Goal: Find specific page/section: Find specific page/section

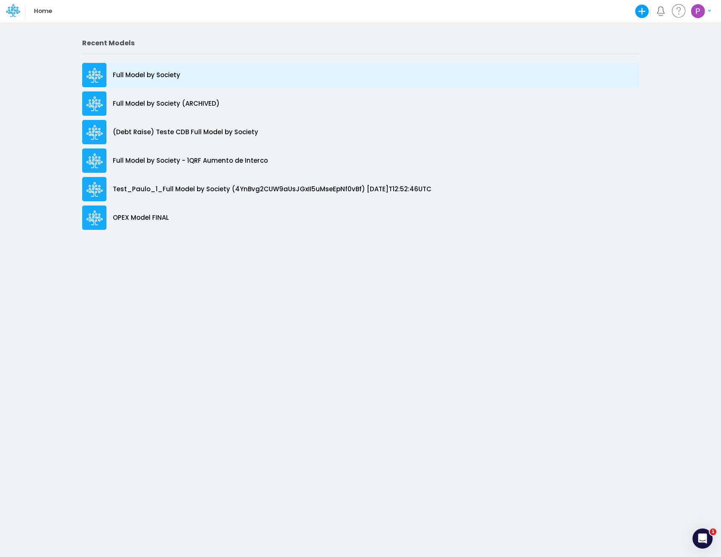
click at [140, 80] on div "Full Model by Society" at bounding box center [360, 75] width 557 height 24
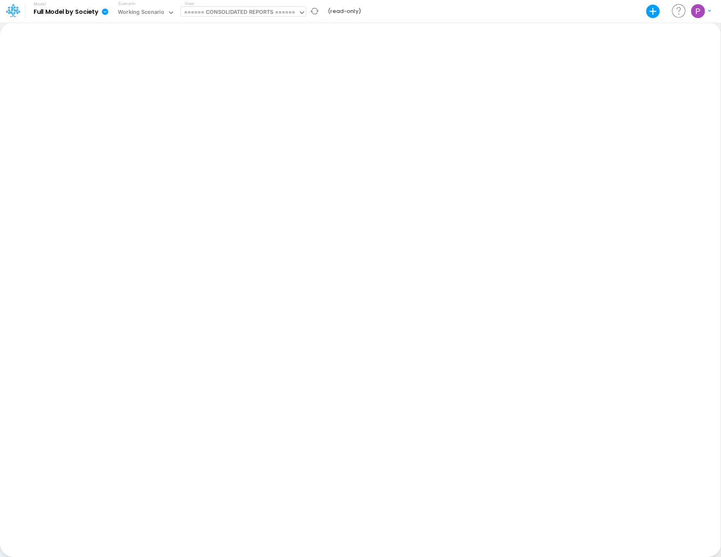
click at [224, 11] on div "====== CONSOLIDATED REPORTS ======" at bounding box center [240, 13] width 112 height 10
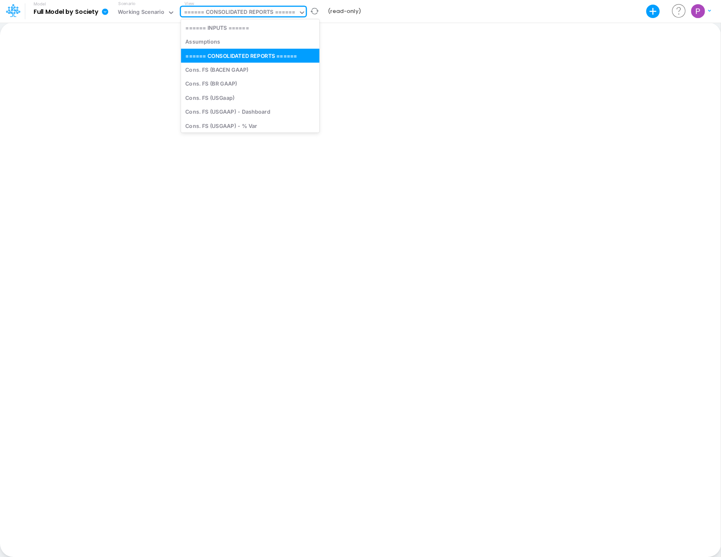
click at [346, 11] on b "(read-only)" at bounding box center [344, 12] width 33 height 8
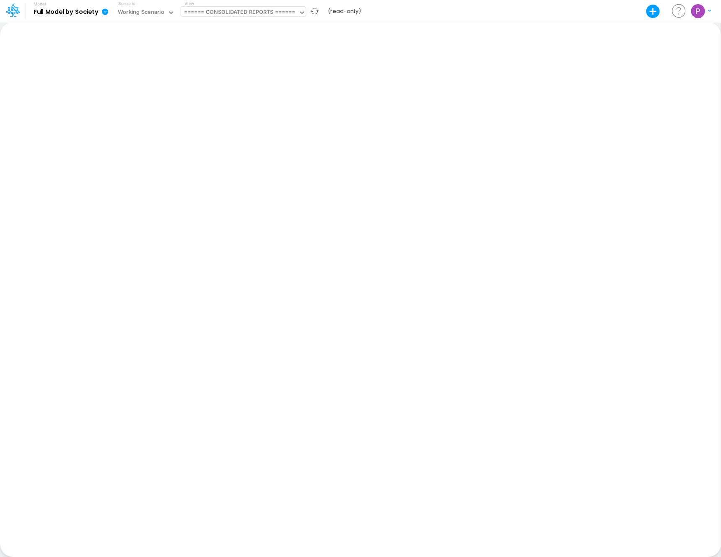
click at [261, 10] on div "====== CONSOLIDATED REPORTS ======" at bounding box center [240, 13] width 112 height 10
type input "loans"
click at [239, 84] on div "Loans (Working View)" at bounding box center [237, 84] width 113 height 14
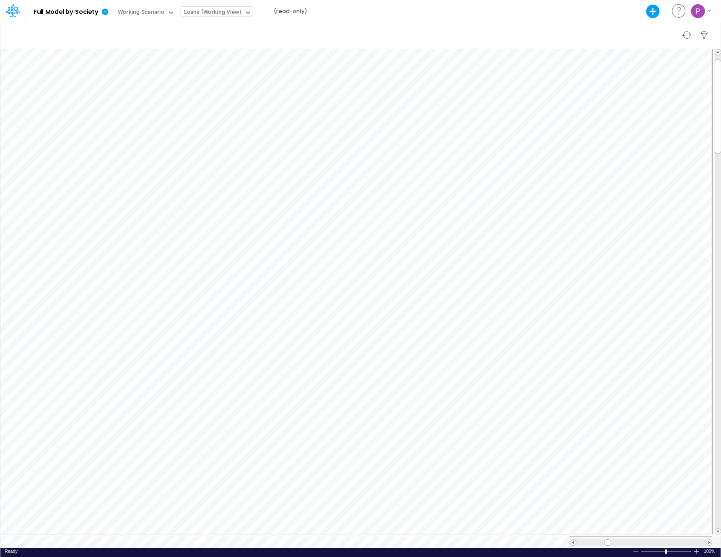
scroll to position [4, 0]
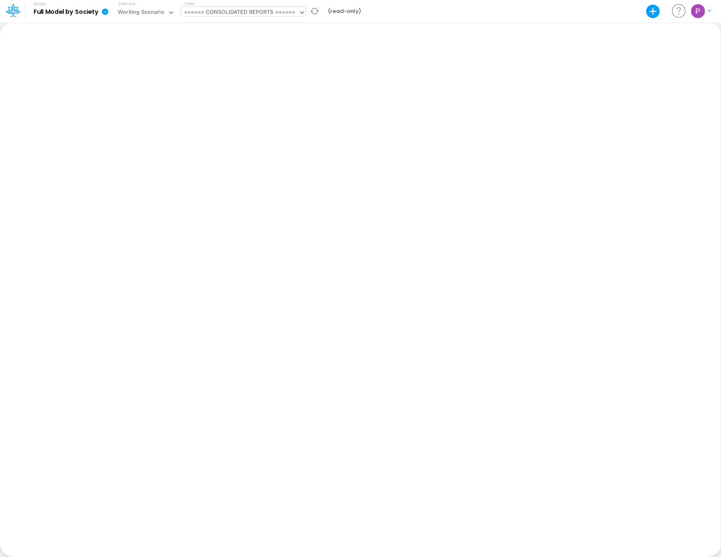
click at [254, 15] on div "====== CONSOLIDATED REPORTS ======" at bounding box center [240, 13] width 112 height 10
type input "loans"
click at [236, 83] on div "Loans (Working View)" at bounding box center [237, 84] width 113 height 14
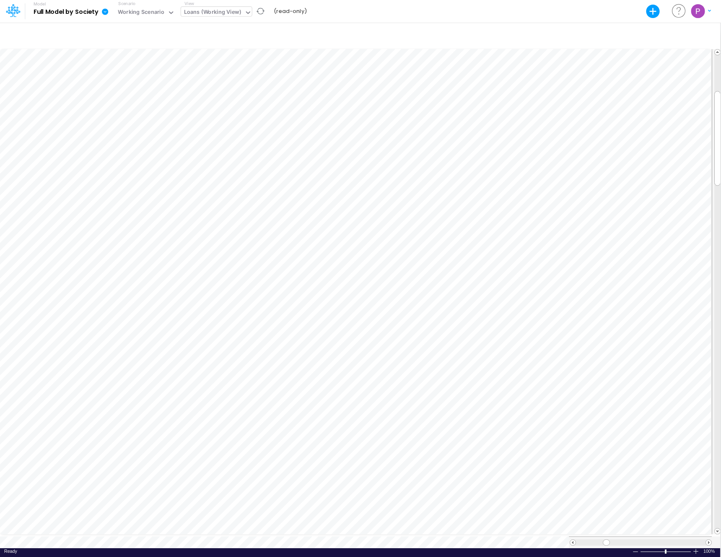
scroll to position [4, 0]
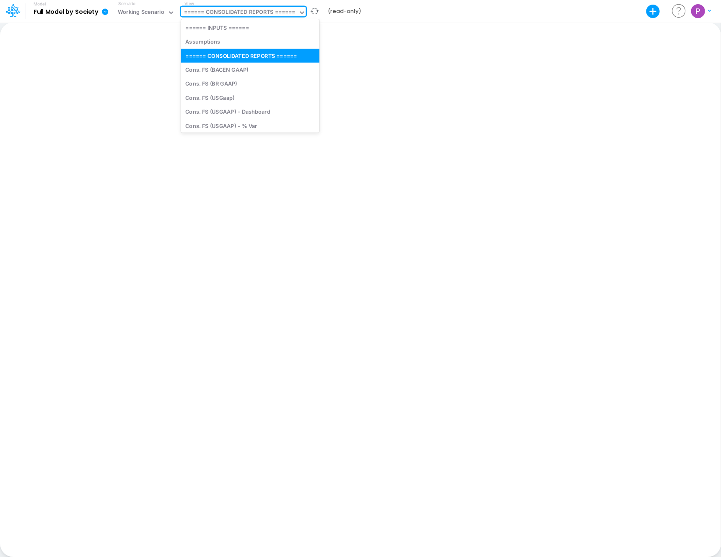
click at [270, 13] on div "====== CONSOLIDATED REPORTS ======" at bounding box center [240, 13] width 112 height 10
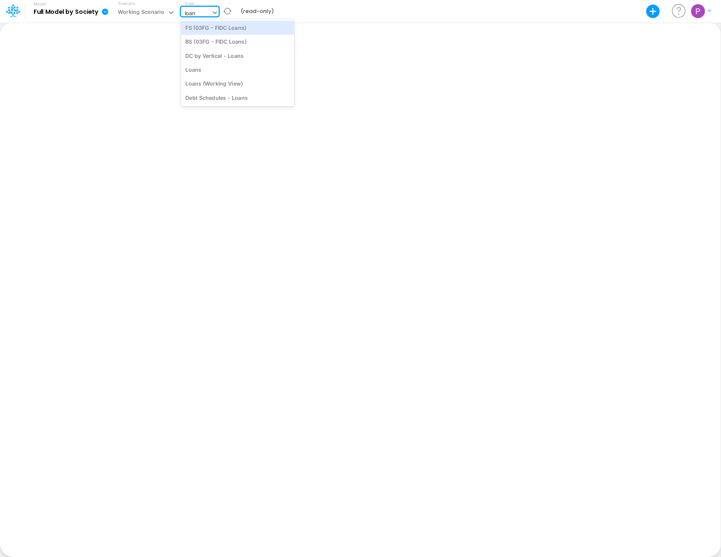
type input "loans"
click at [251, 80] on div "Loans (Working View)" at bounding box center [237, 84] width 113 height 14
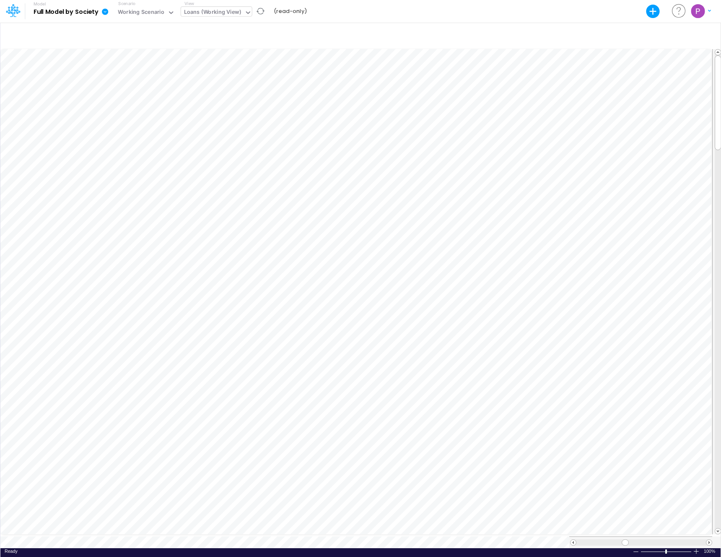
scroll to position [4, 0]
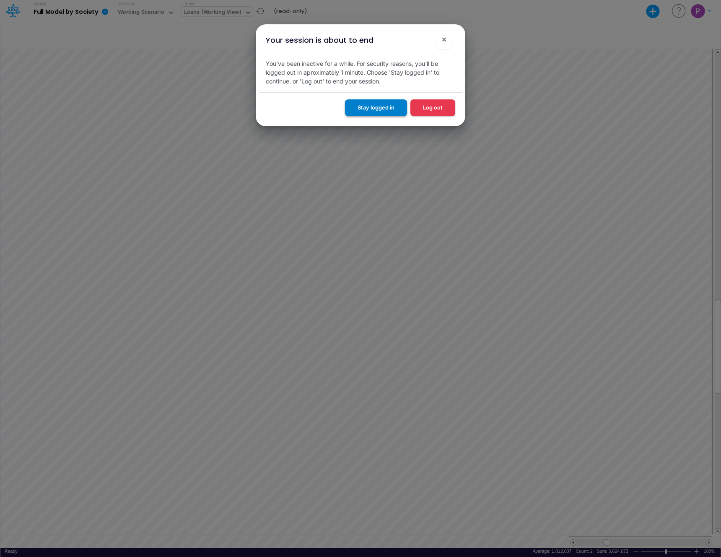
click at [383, 108] on button "Stay logged in" at bounding box center [376, 107] width 62 height 16
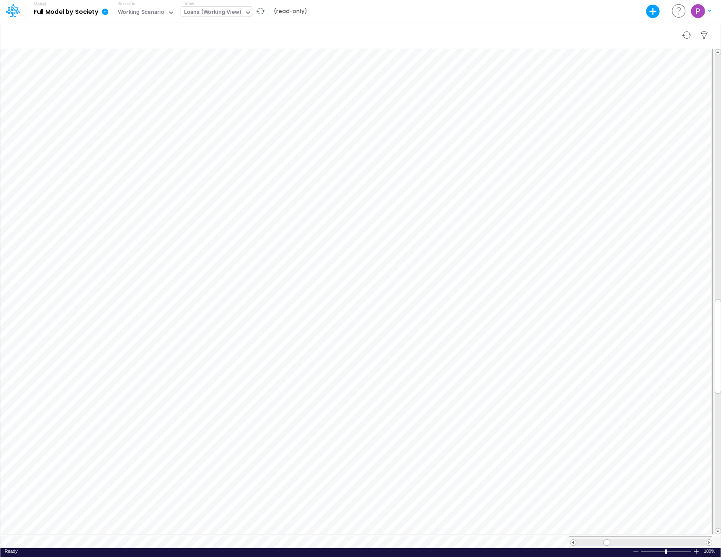
scroll to position [4, 0]
